Goal: Task Accomplishment & Management: Use online tool/utility

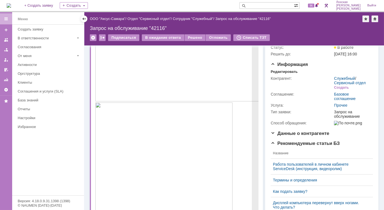
scroll to position [50, 0]
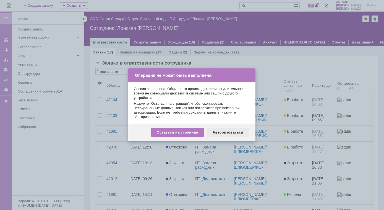
click at [219, 133] on div "Авторизоваться" at bounding box center [228, 132] width 42 height 9
